Goal: Transaction & Acquisition: Purchase product/service

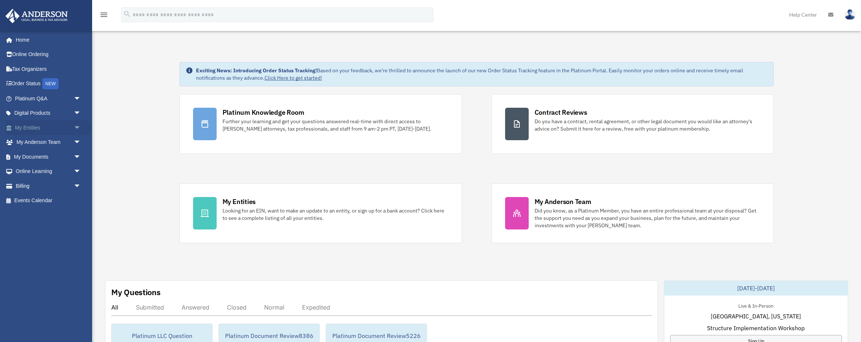
click at [41, 127] on link "My Entities arrow_drop_down" at bounding box center [48, 127] width 87 height 15
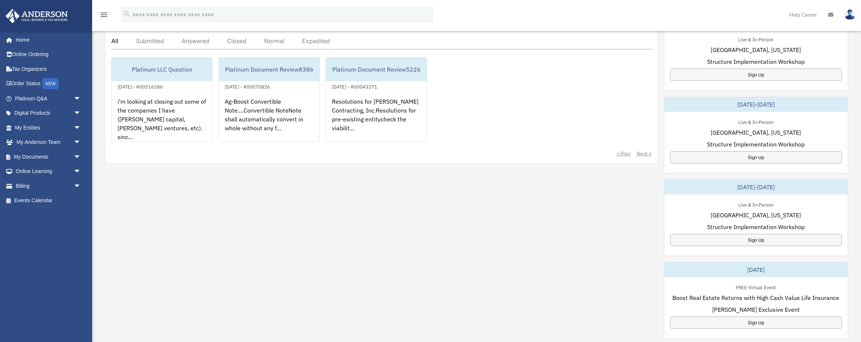
scroll to position [284, 0]
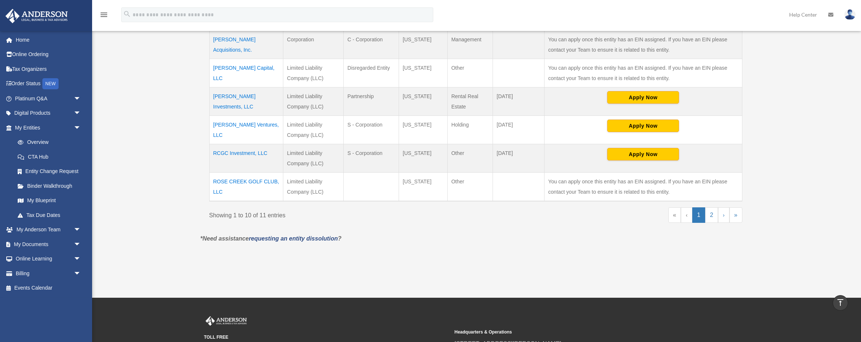
scroll to position [307, 0]
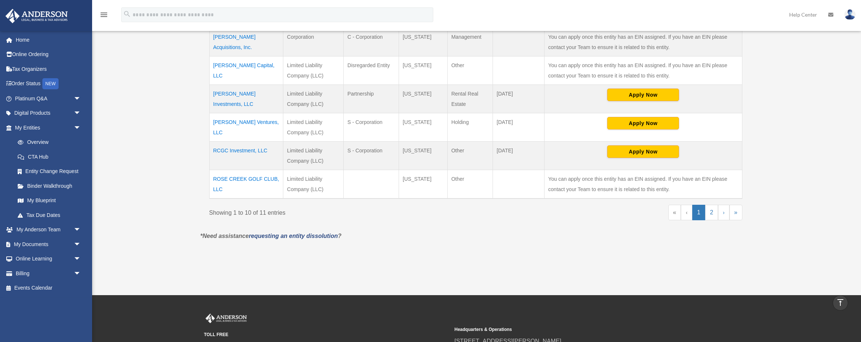
click at [221, 179] on td "ROSE CREEK GOLF CLUB, LLC" at bounding box center [246, 184] width 74 height 29
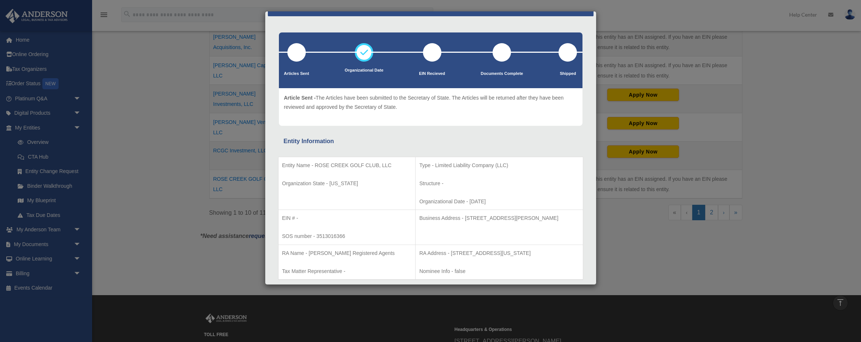
scroll to position [208, 0]
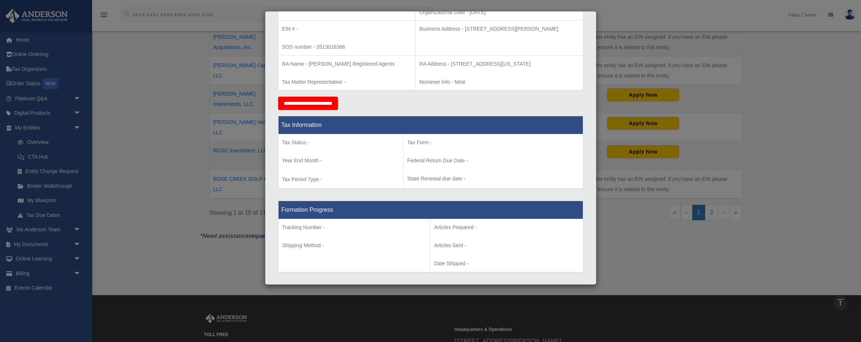
click at [188, 117] on div "Details × Articles Sent Organizational Date" at bounding box center [430, 171] width 861 height 342
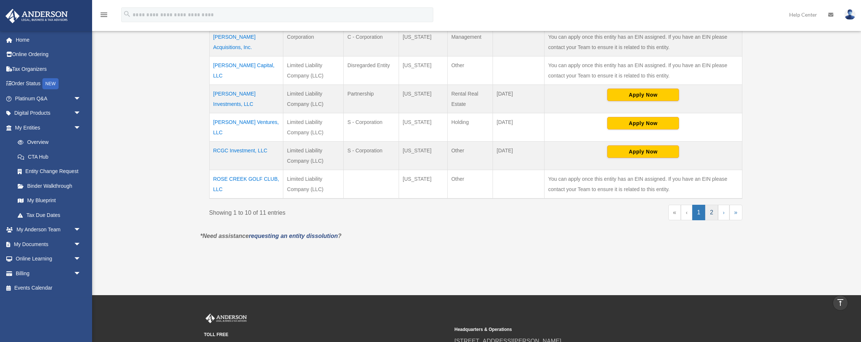
click at [715, 215] on link "2" at bounding box center [711, 211] width 13 height 15
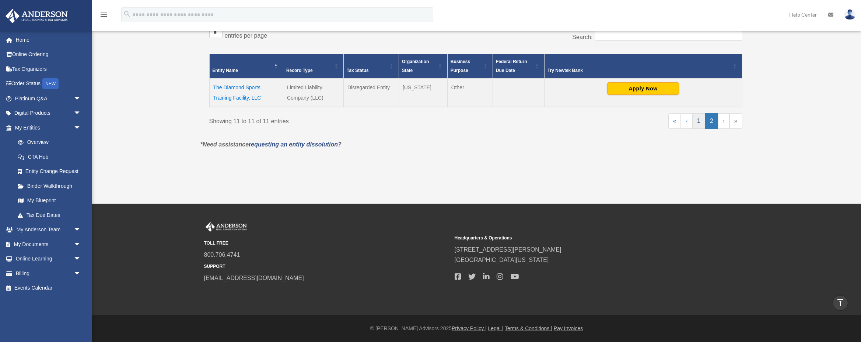
click at [701, 119] on link "1" at bounding box center [698, 120] width 13 height 15
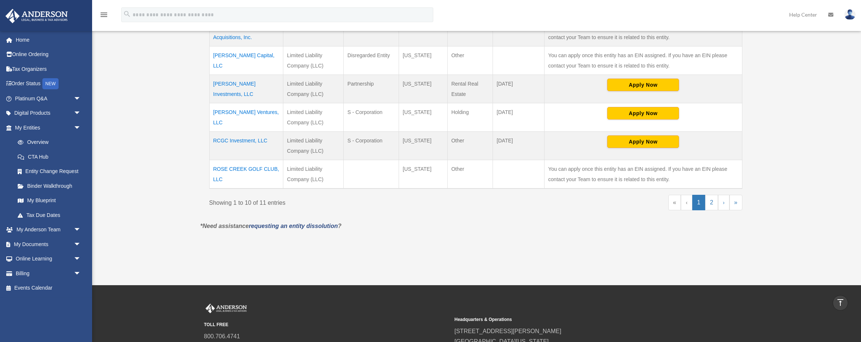
scroll to position [151, 0]
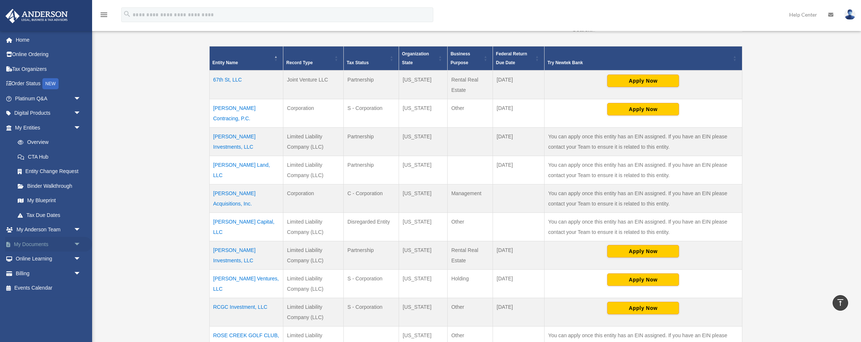
click at [78, 242] on span "arrow_drop_down" at bounding box center [81, 244] width 15 height 15
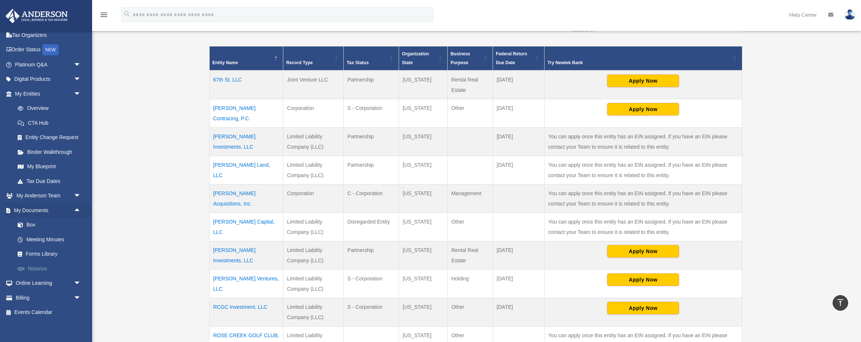
scroll to position [35, 0]
click at [39, 227] on link "Box" at bounding box center [51, 223] width 82 height 15
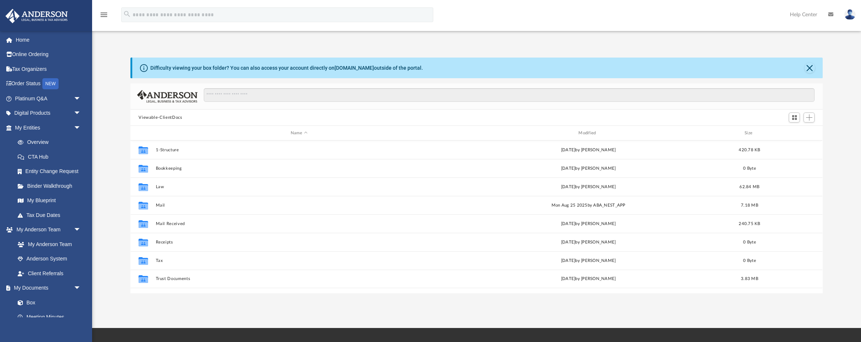
scroll to position [168, 692]
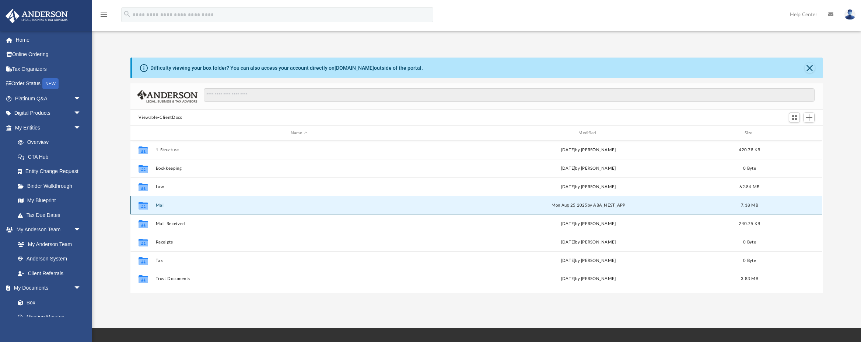
click at [160, 203] on button "Mail" at bounding box center [299, 205] width 286 height 5
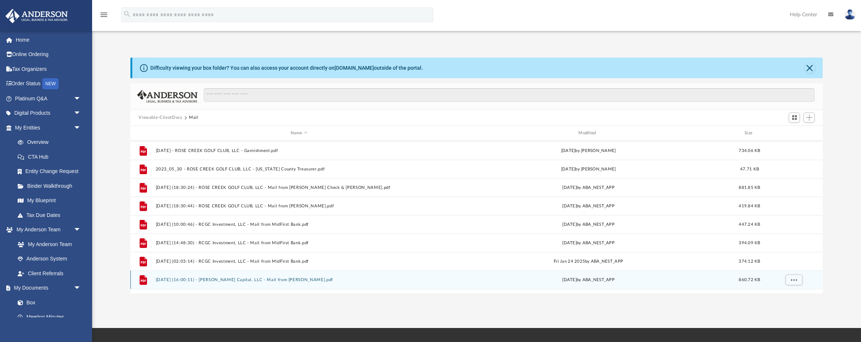
scroll to position [69, 0]
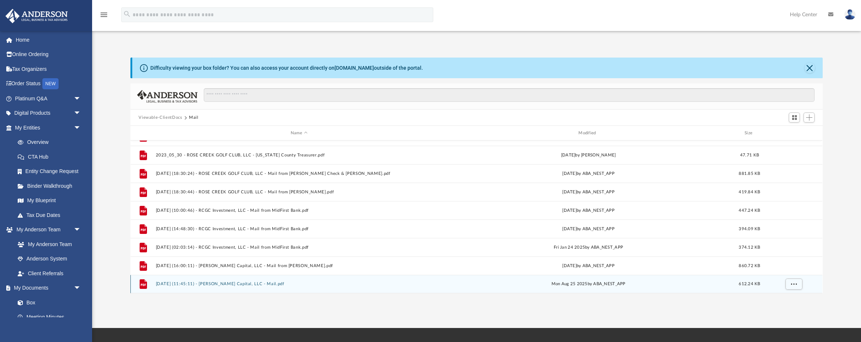
click at [221, 281] on button "2025.08.25 (11:45:11) - Martin Capital, LLC - Mail.pdf" at bounding box center [299, 283] width 286 height 5
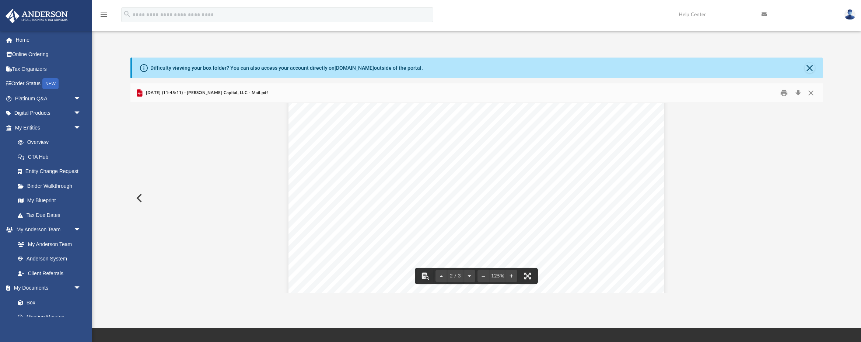
scroll to position [637, 0]
click at [799, 92] on button "Download" at bounding box center [797, 92] width 13 height 11
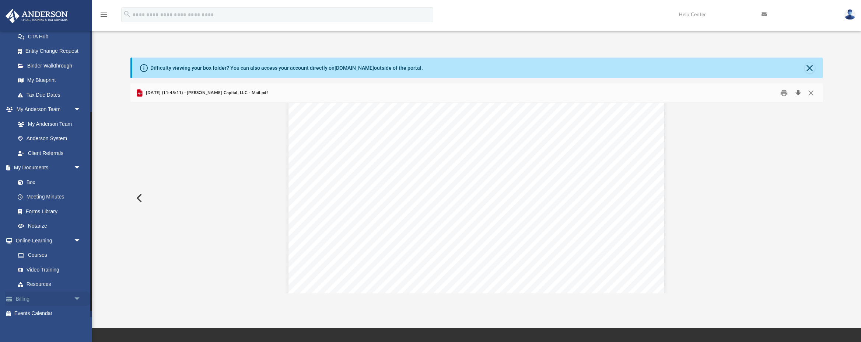
scroll to position [125, 0]
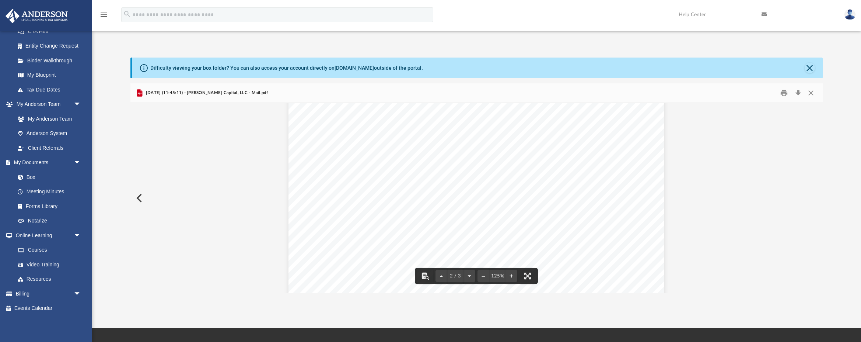
click at [809, 66] on button "Close" at bounding box center [810, 68] width 10 height 10
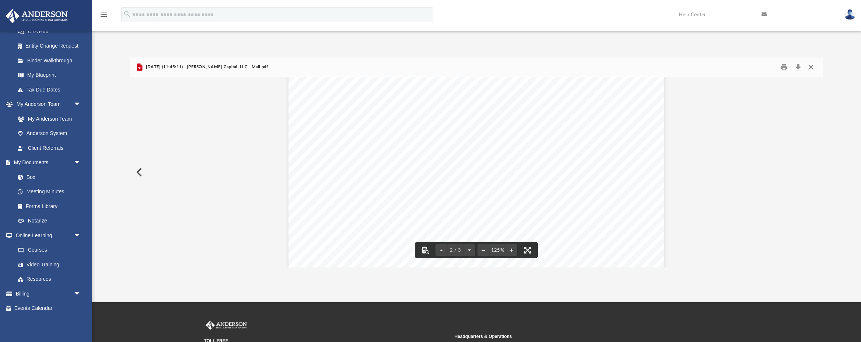
click at [809, 67] on button "Close" at bounding box center [810, 67] width 13 height 11
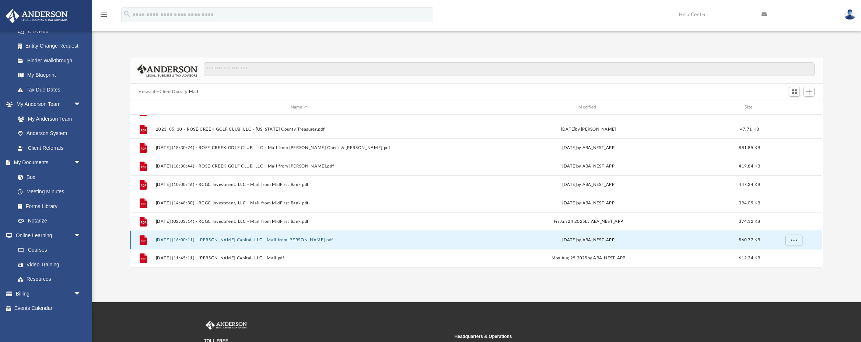
click at [243, 241] on button "2025.07.25 (16:00:11) - Martin Capital, LLC - Mail from RYAN SULLIVAN.pdf" at bounding box center [299, 239] width 286 height 5
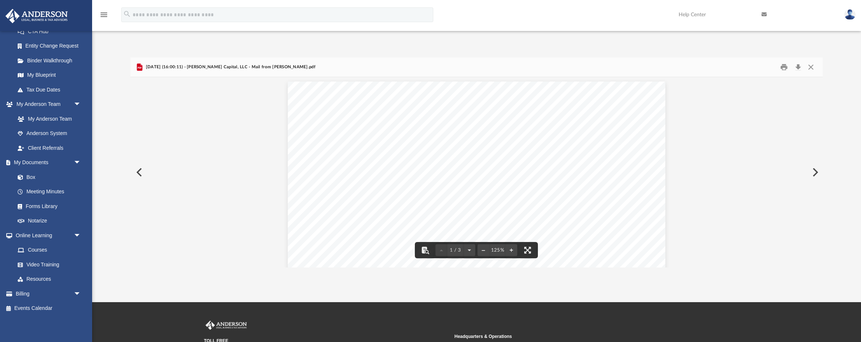
scroll to position [1, 0]
click at [798, 64] on button "Download" at bounding box center [797, 67] width 13 height 11
click at [811, 69] on button "Close" at bounding box center [810, 67] width 13 height 11
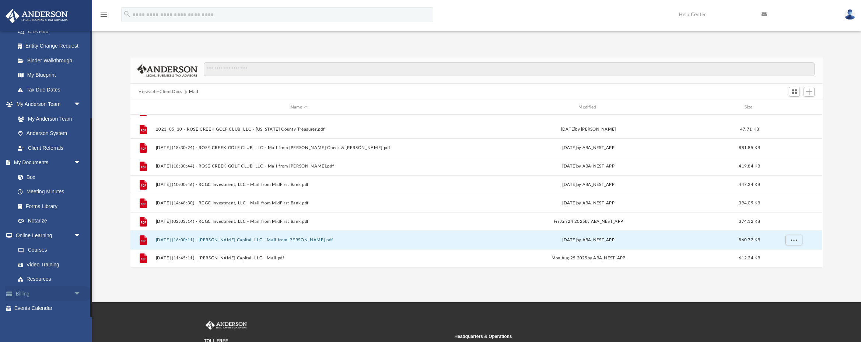
click at [31, 293] on link "Billing arrow_drop_down" at bounding box center [48, 293] width 87 height 15
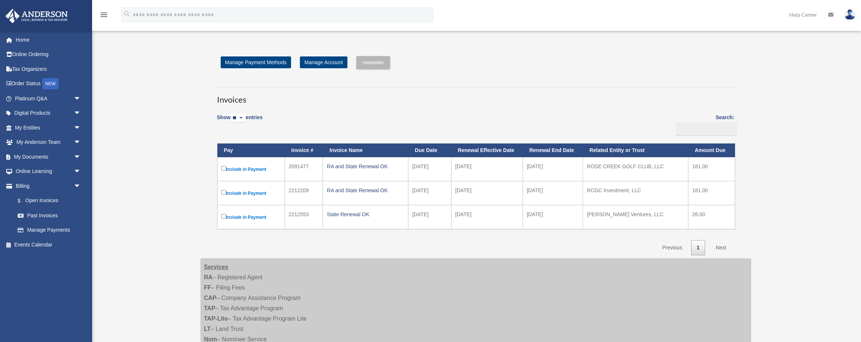
click at [241, 169] on label "Include in Payment" at bounding box center [250, 168] width 59 height 9
click at [251, 193] on label "Include in Payment" at bounding box center [250, 192] width 59 height 9
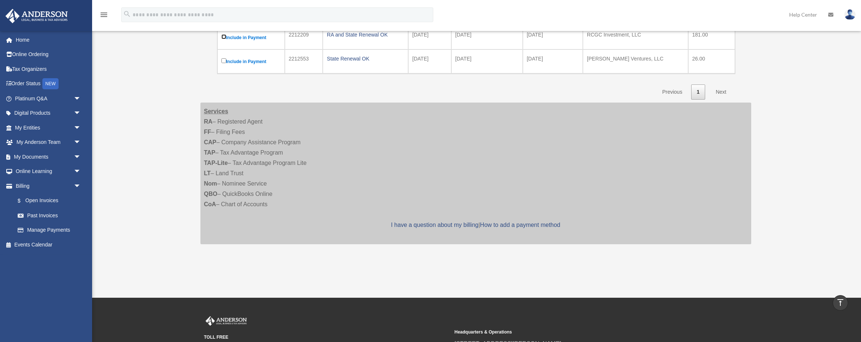
scroll to position [31, 0]
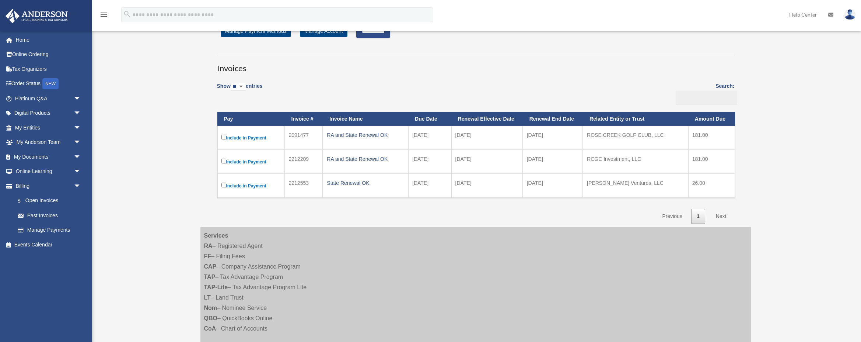
click at [239, 137] on label "Include in Payment" at bounding box center [250, 137] width 59 height 9
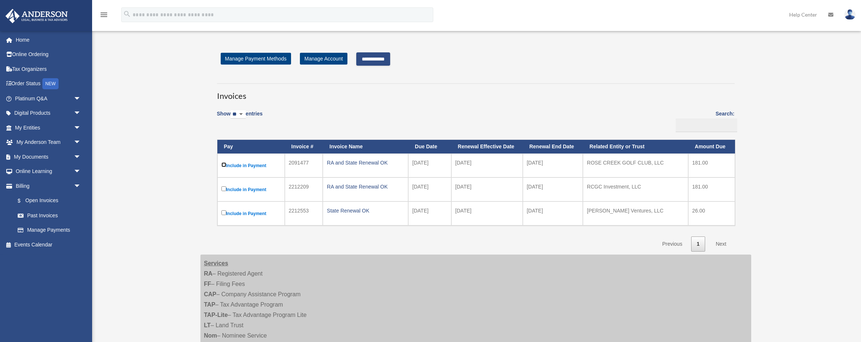
scroll to position [0, 0]
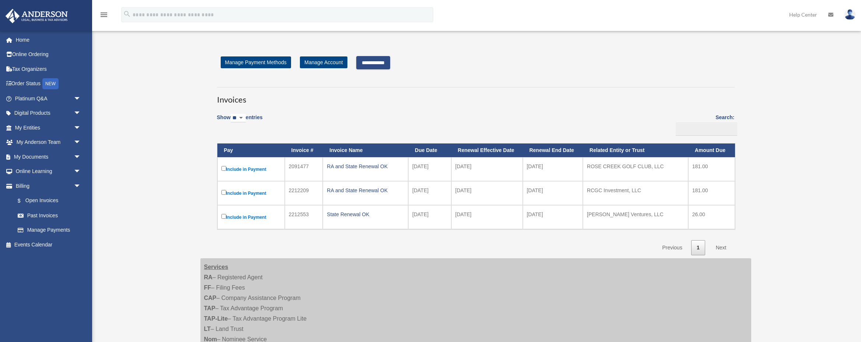
click at [365, 62] on input "**********" at bounding box center [373, 62] width 34 height 13
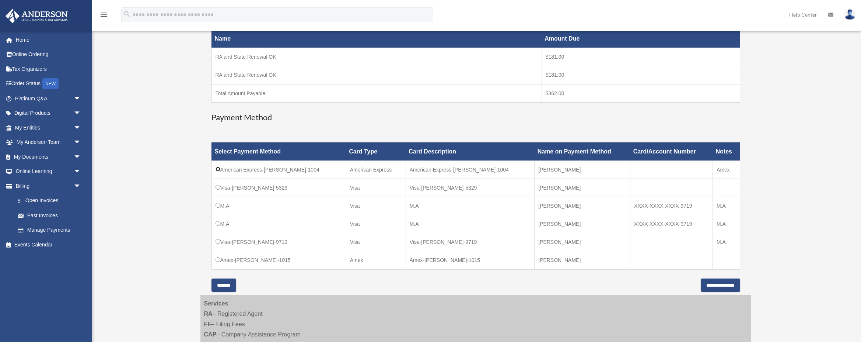
scroll to position [140, 0]
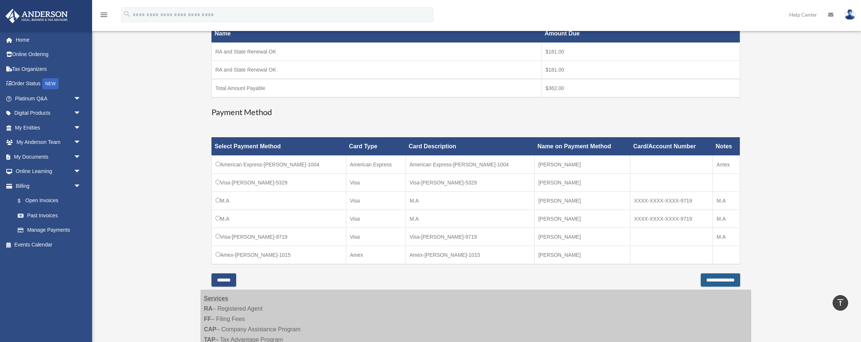
click at [721, 283] on input "**********" at bounding box center [720, 279] width 39 height 13
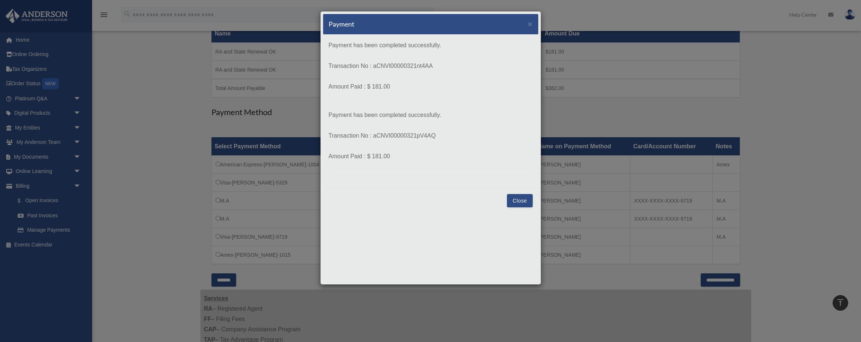
click at [524, 201] on button "Close" at bounding box center [519, 200] width 25 height 13
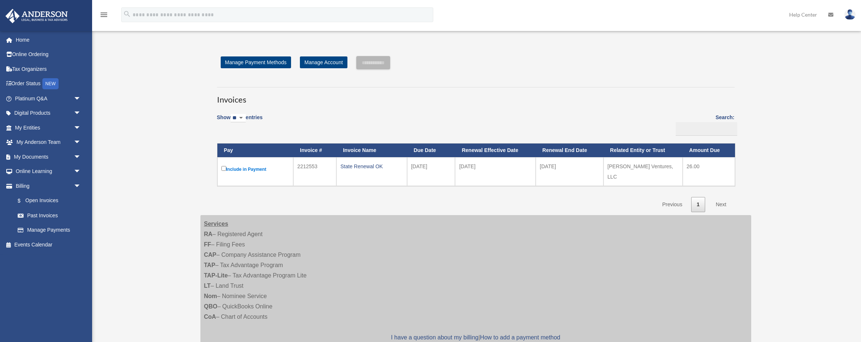
scroll to position [140, 0]
